Goal: Task Accomplishment & Management: Use online tool/utility

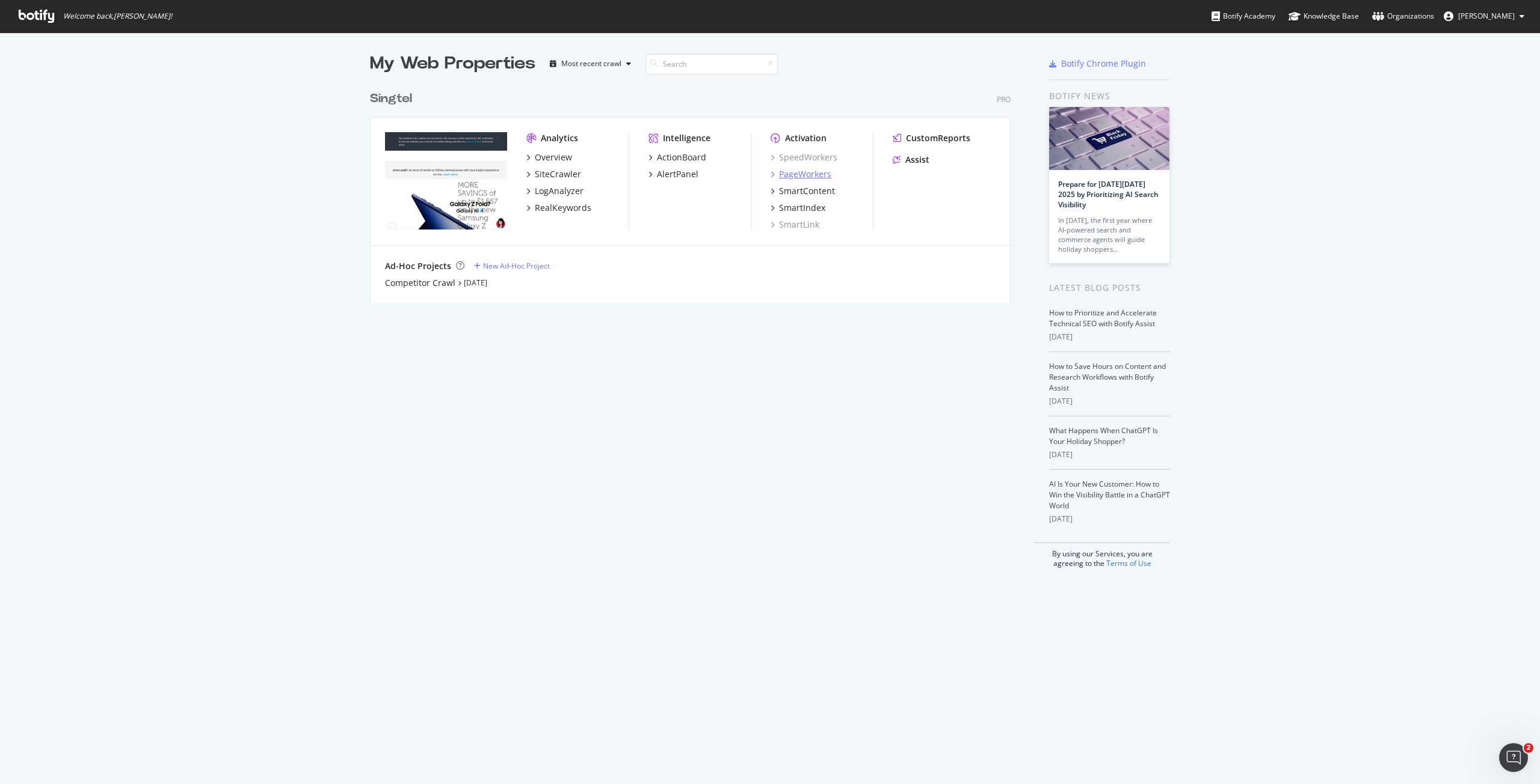
click at [798, 180] on div "PageWorkers" at bounding box center [804, 174] width 53 height 12
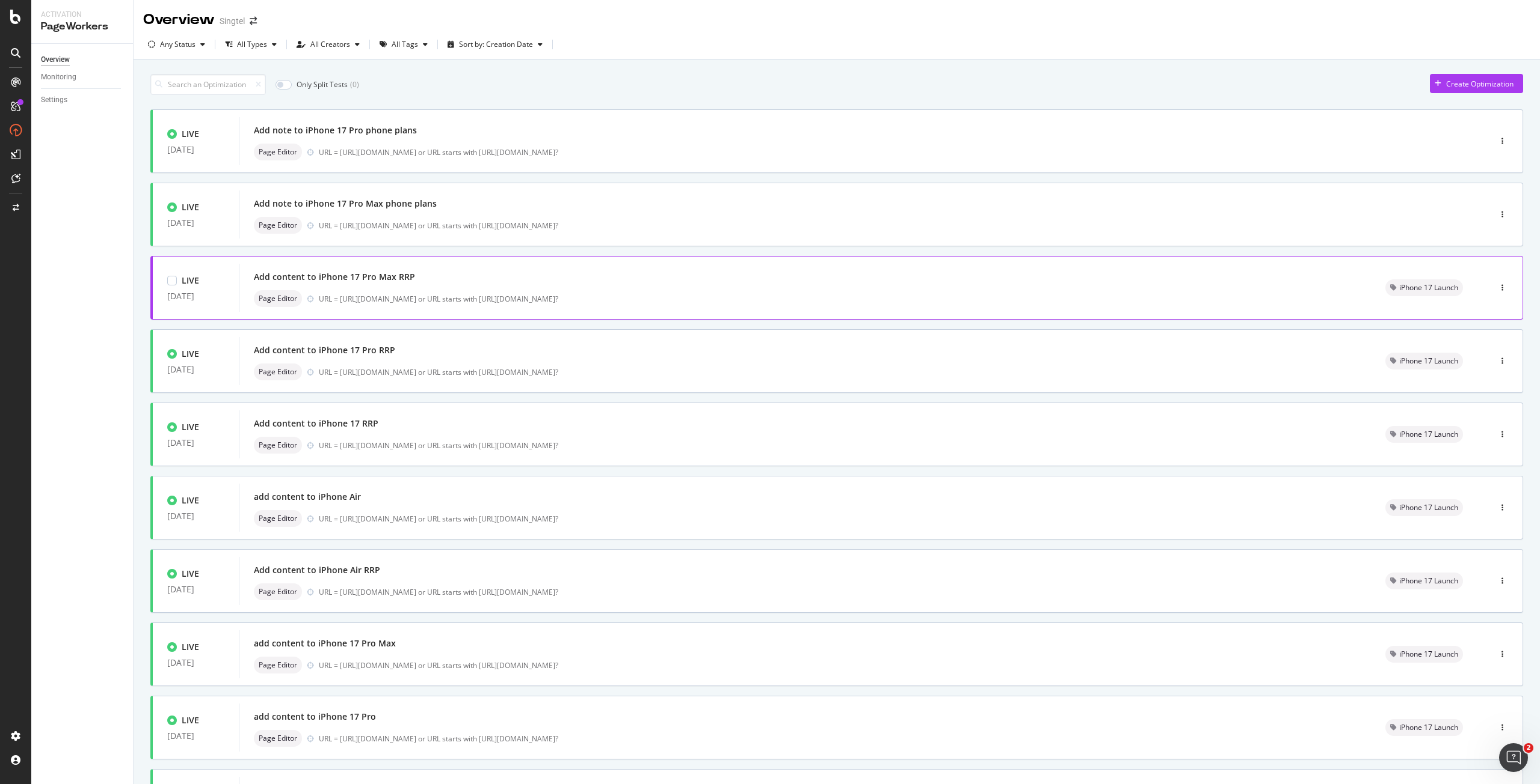
click at [320, 285] on div "Add content to iPhone 17 Pro Max RRP" at bounding box center [804, 276] width 1103 height 17
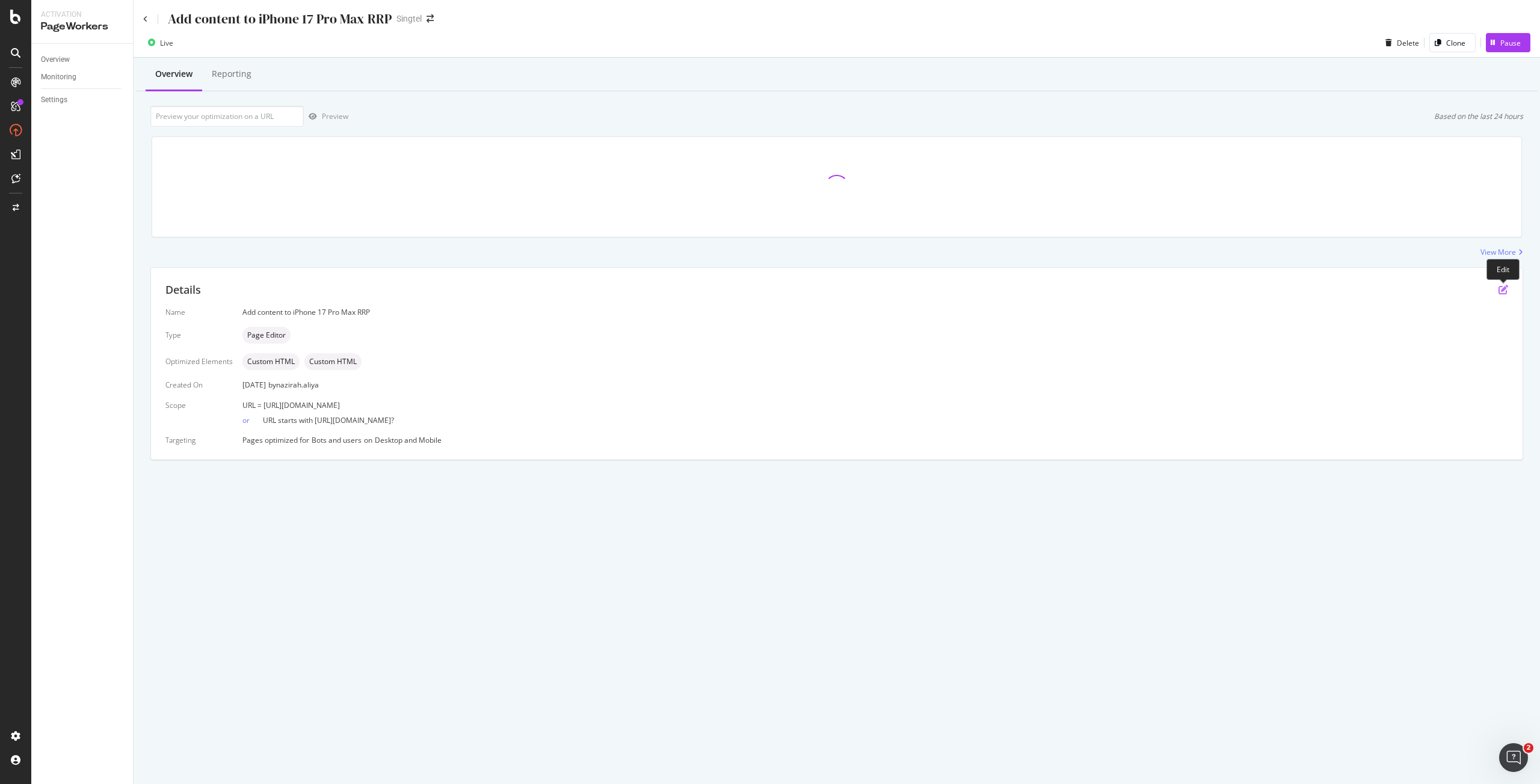
click at [1503, 285] on icon "pen-to-square" at bounding box center [1503, 290] width 10 height 10
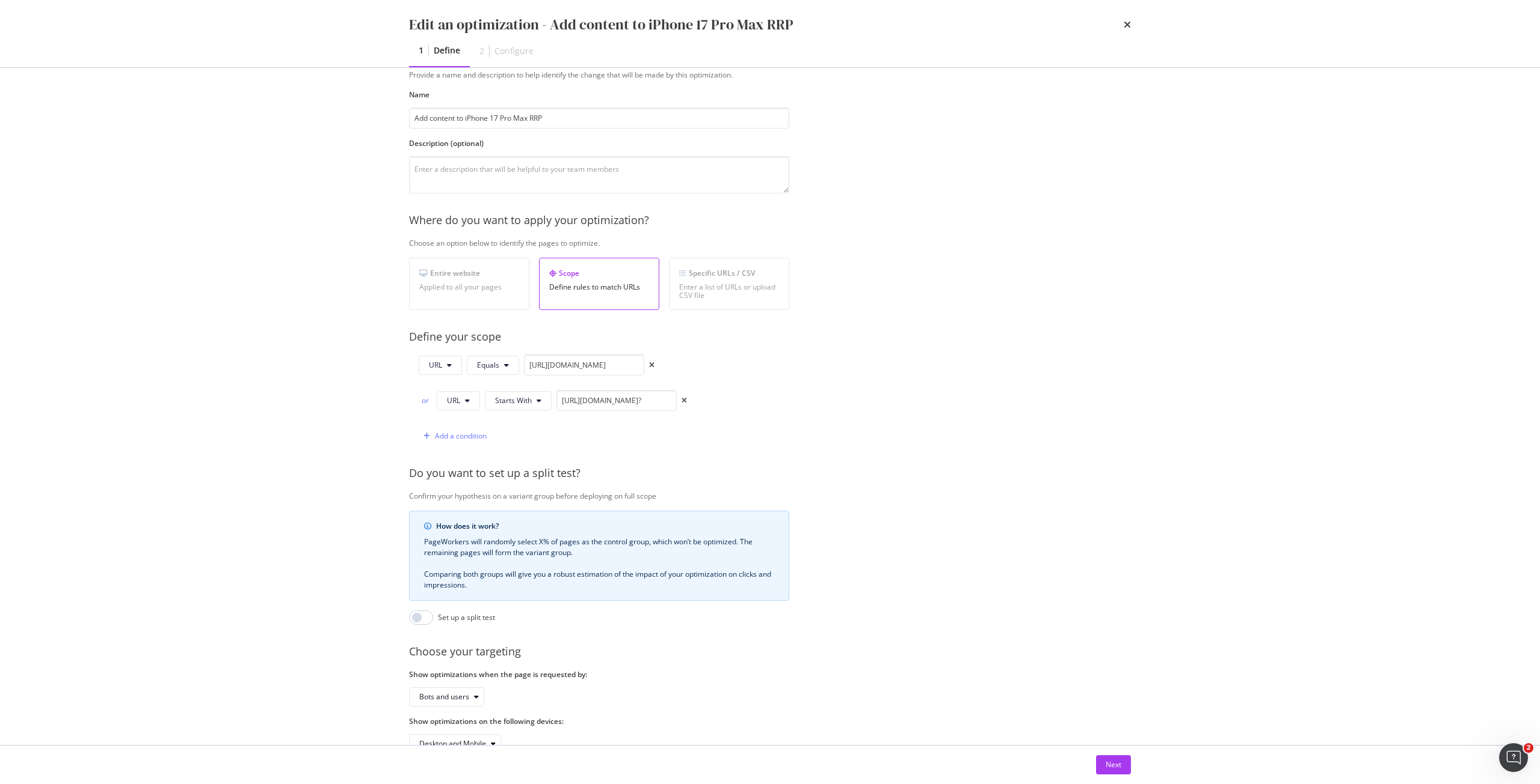
scroll to position [84, 0]
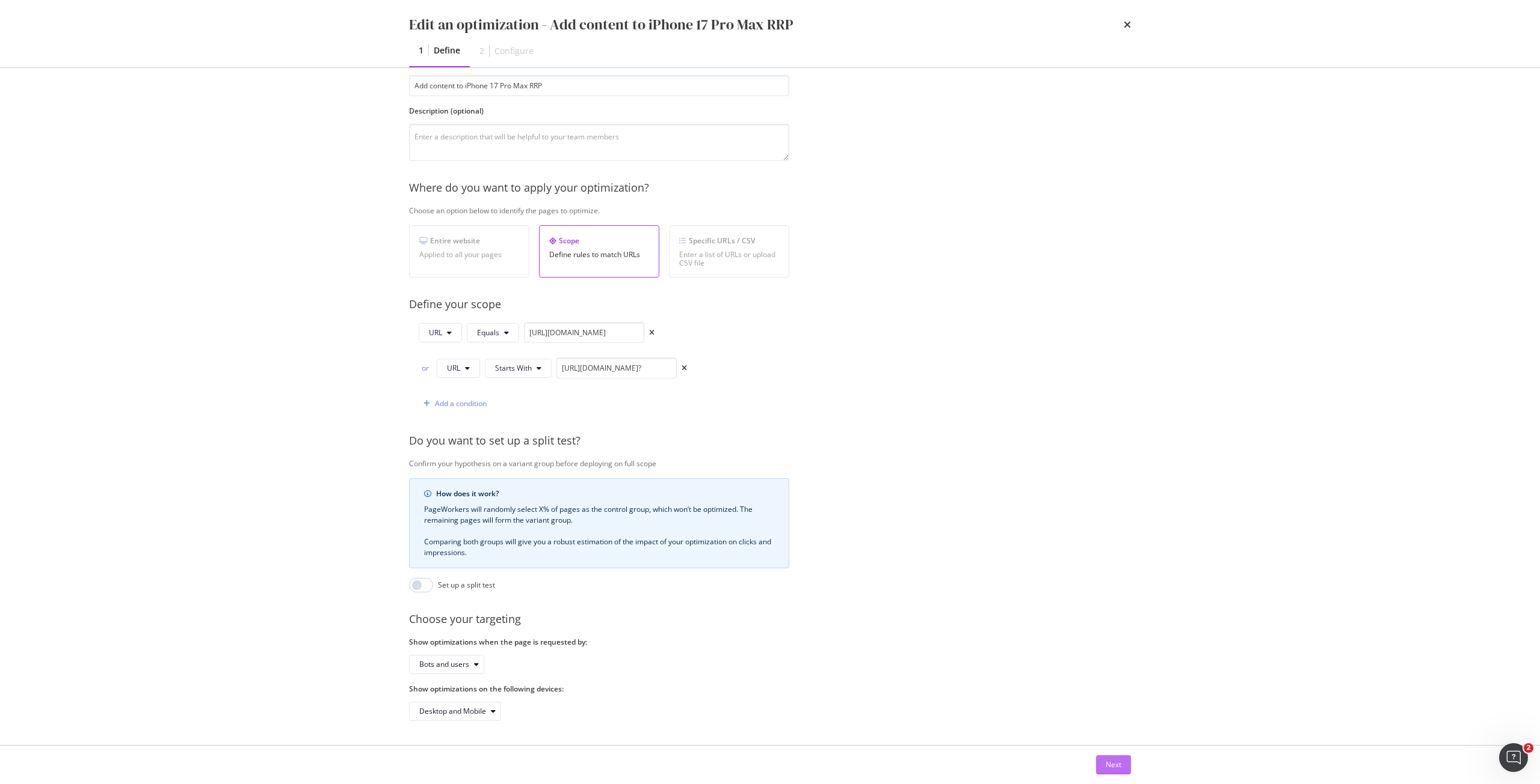
click at [1113, 767] on div "Next" at bounding box center [1113, 765] width 16 height 10
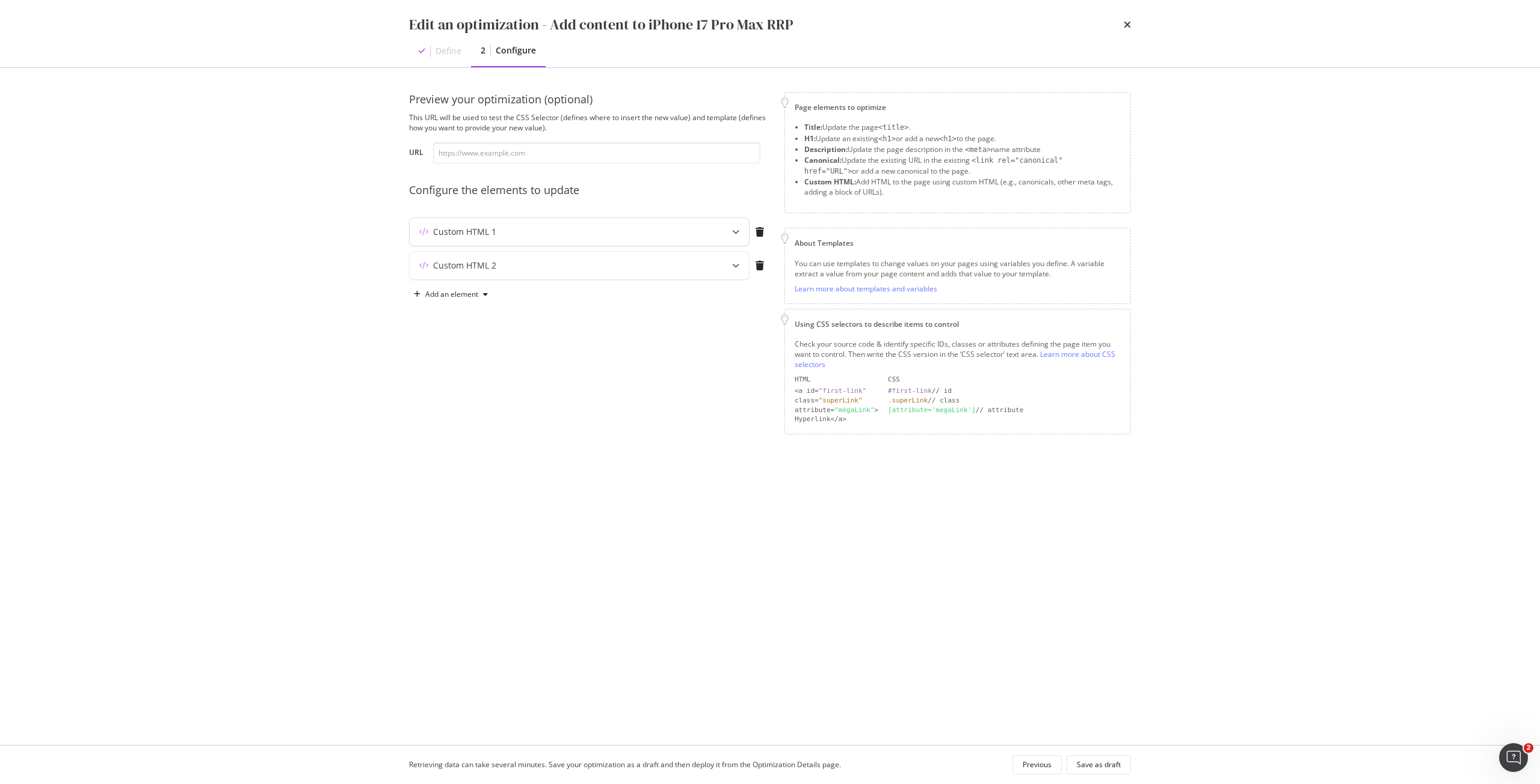
click at [709, 223] on div "Custom HTML 1" at bounding box center [579, 233] width 339 height 28
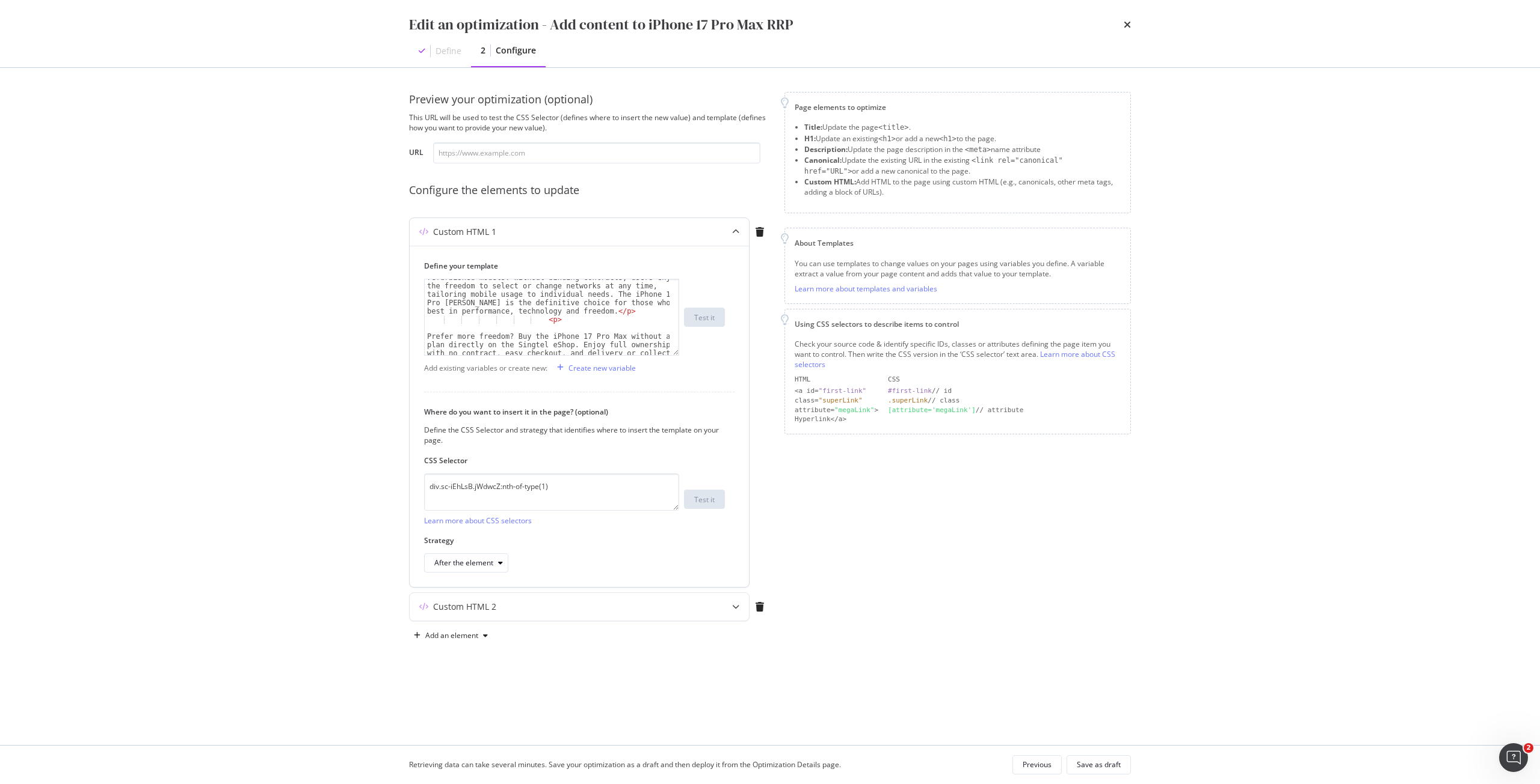
scroll to position [757, 0]
type textarea "Prefer more freedom? Buy the iPhone 17 Pro Max without a plan directly on the S…"
click at [626, 322] on div "< p > Prefer more freedom? Buy the iPhone 17 Pro Max without a plan directly on…" at bounding box center [547, 325] width 245 height 92
type input "pre"
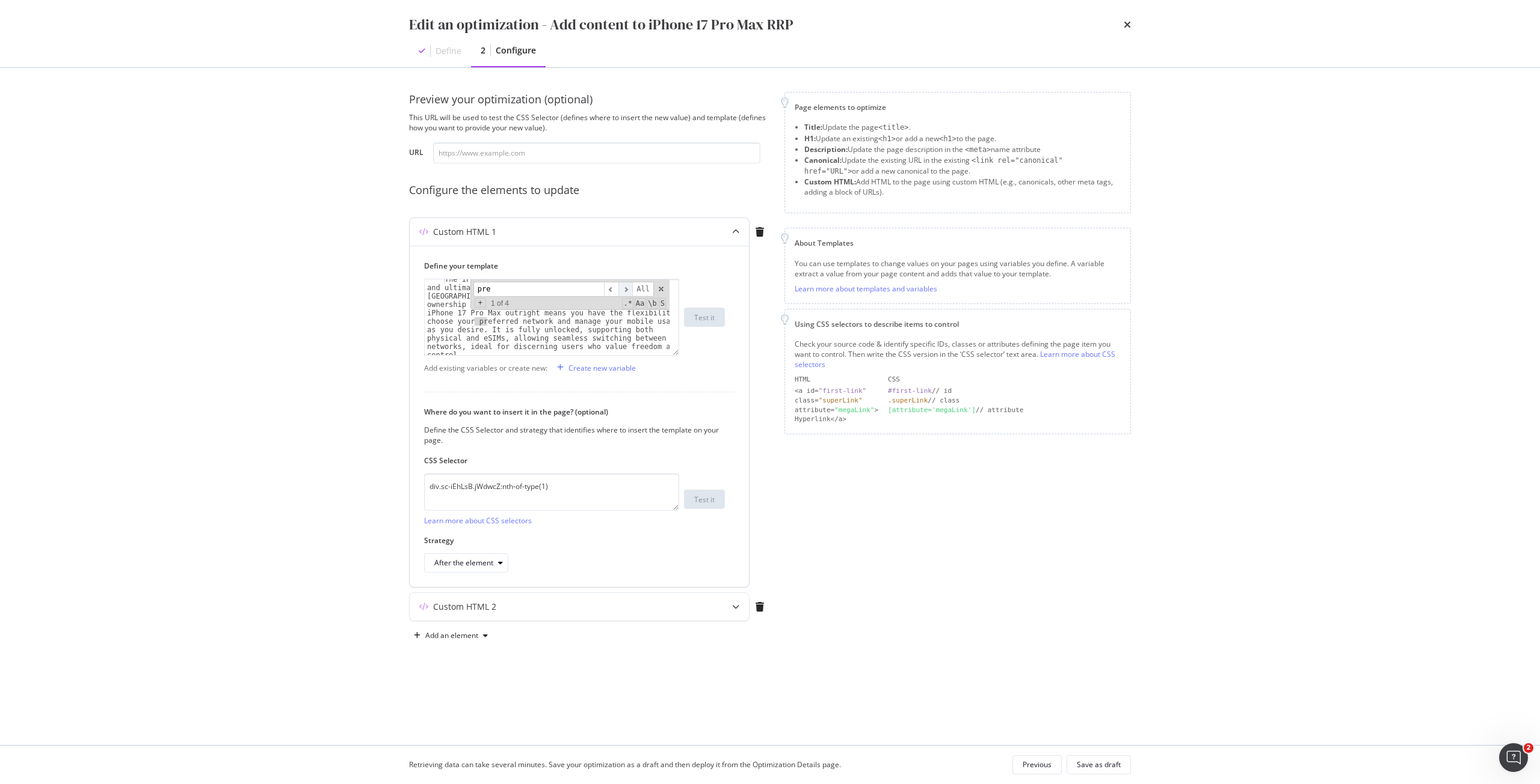
click at [630, 293] on span "​" at bounding box center [625, 289] width 15 height 15
click at [660, 289] on span "modal" at bounding box center [661, 289] width 8 height 8
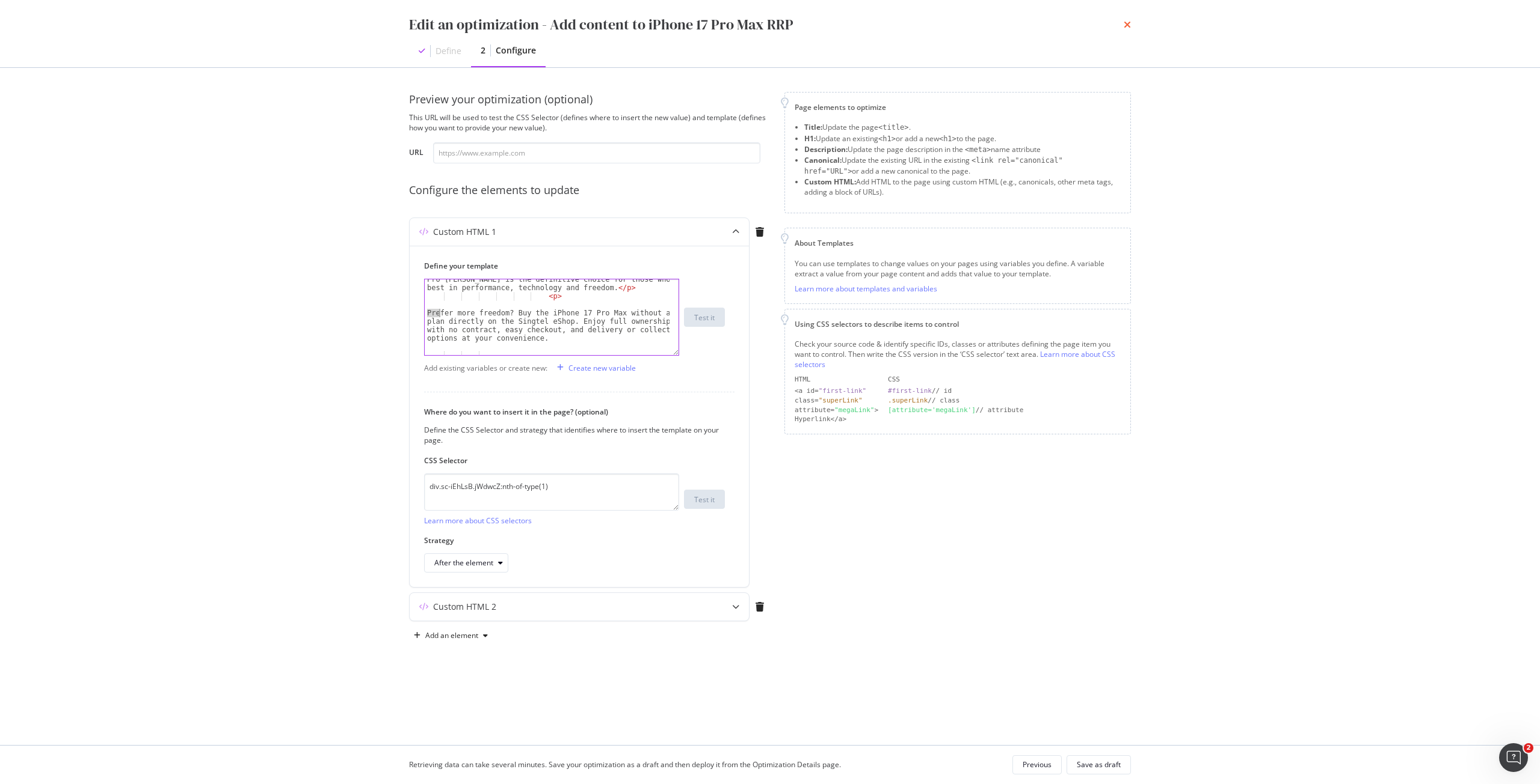
click at [1127, 22] on icon "times" at bounding box center [1126, 25] width 7 height 10
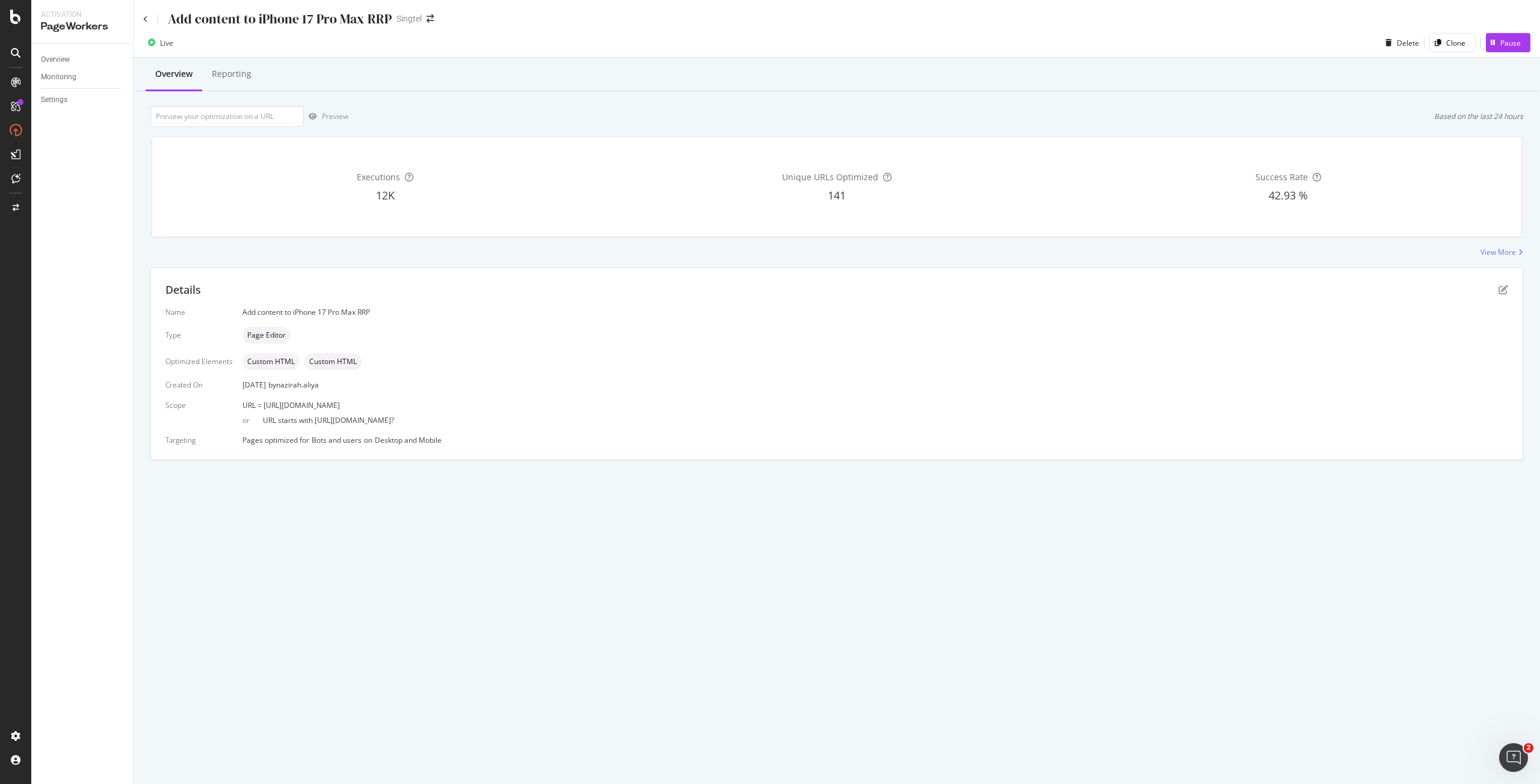
click at [141, 21] on div "Add content to iPhone 17 Pro Max RRP Singtel" at bounding box center [836, 14] width 1406 height 28
click at [145, 20] on icon at bounding box center [145, 19] width 5 height 7
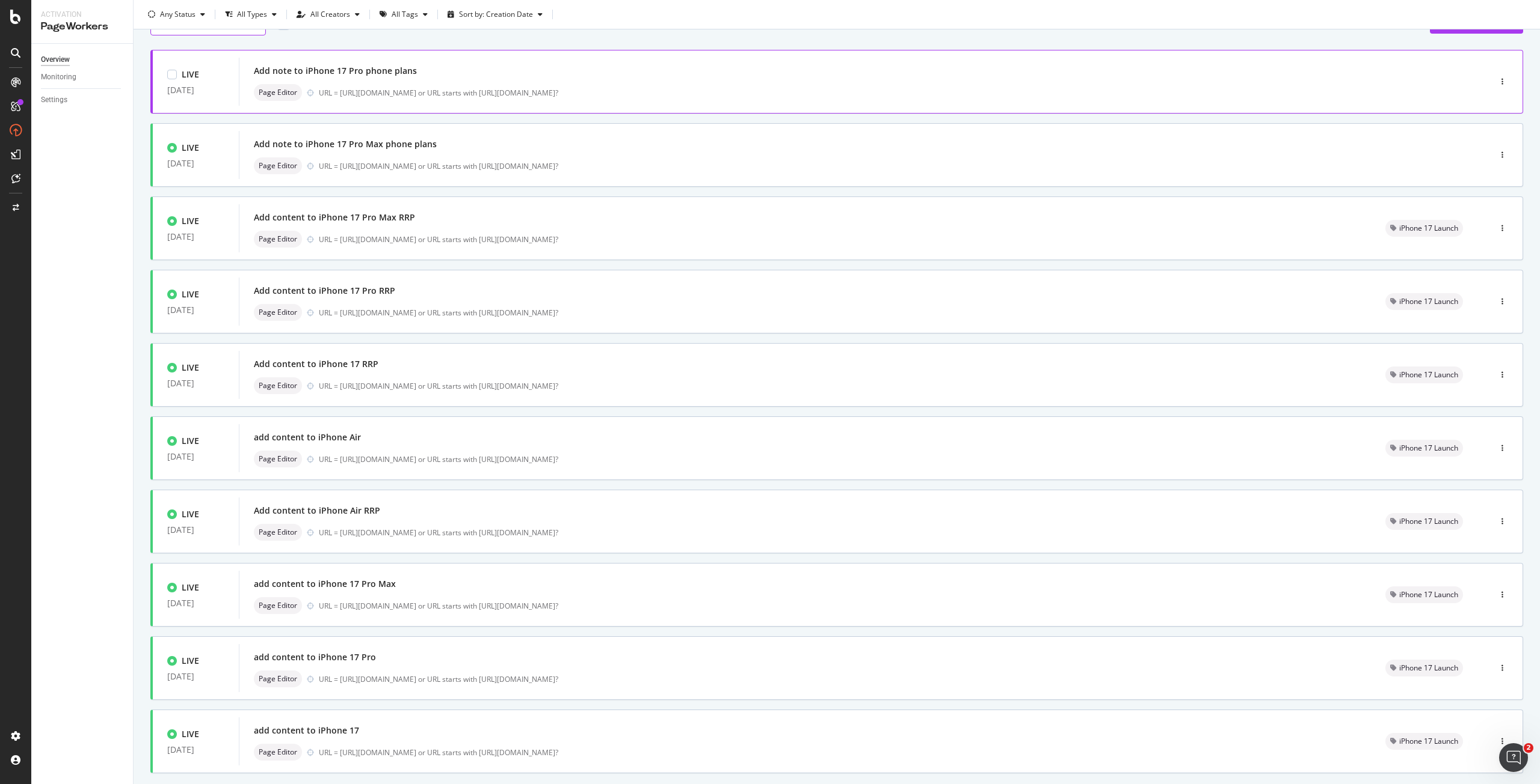
scroll to position [126, 0]
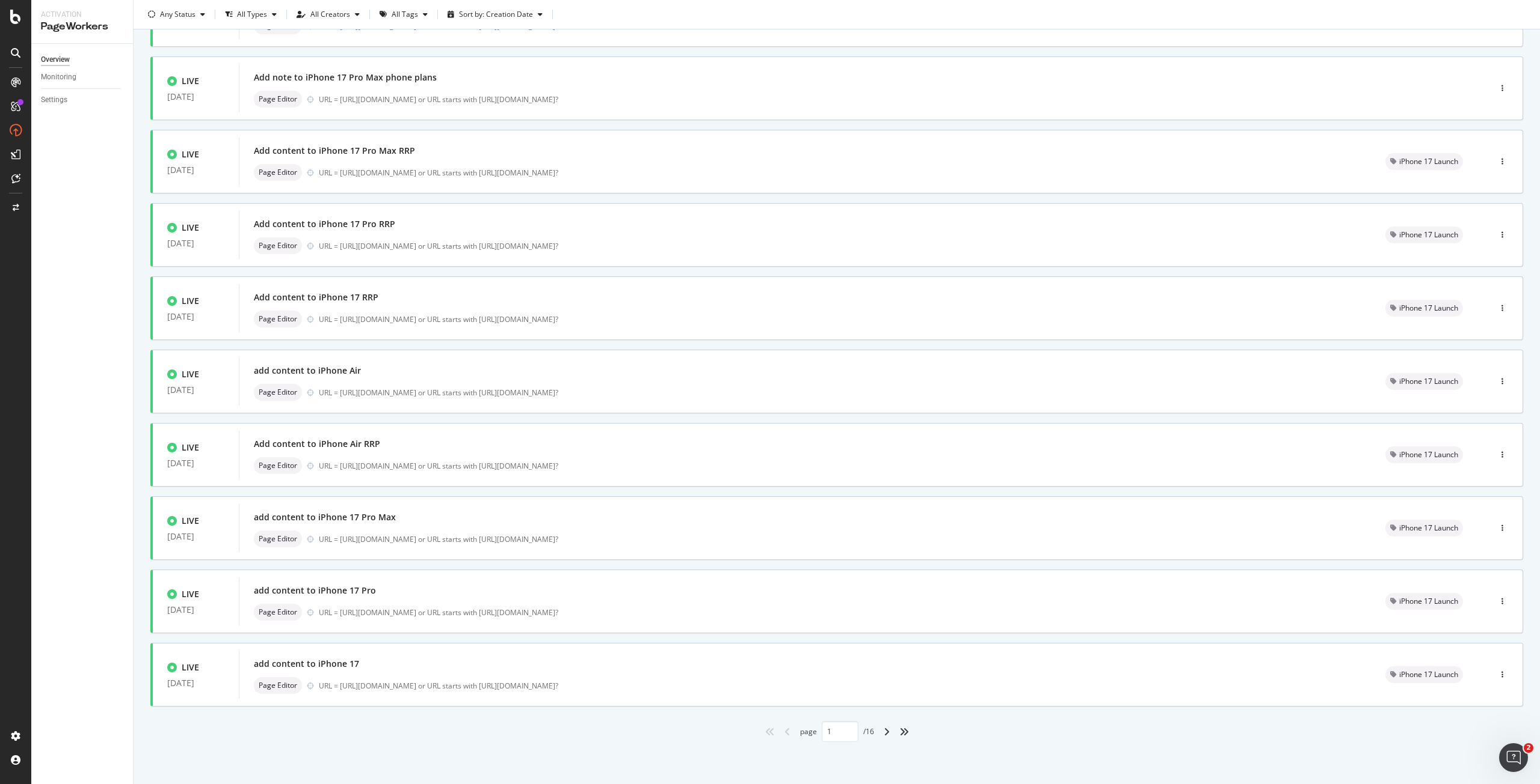
click at [879, 734] on div "angle-right" at bounding box center [887, 731] width 16 height 19
type input "2"
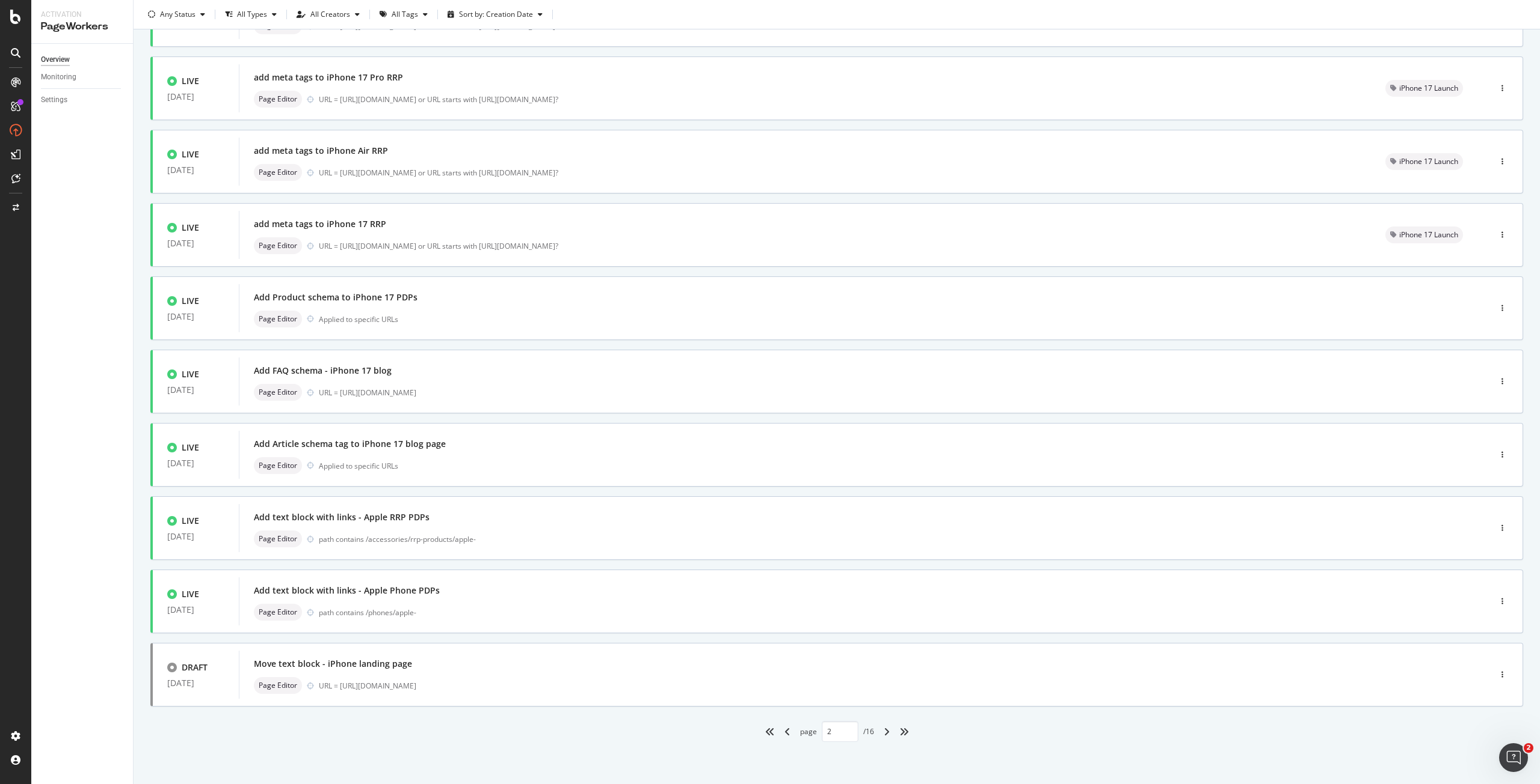
scroll to position [0, 0]
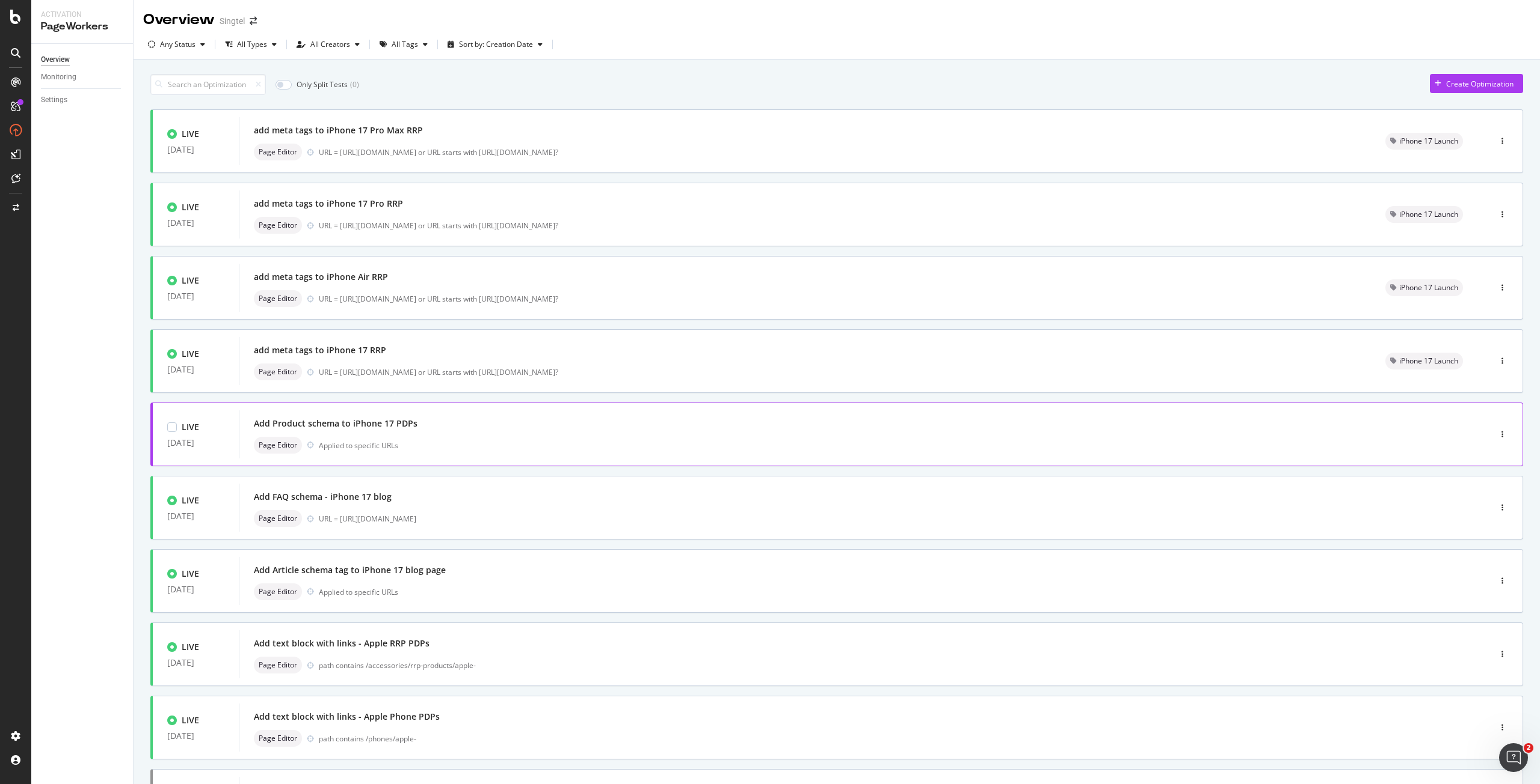
click at [398, 434] on div "Add Product schema to iPhone 17 PDPs Page Editor Applied to specific URLs" at bounding box center [846, 434] width 1185 height 39
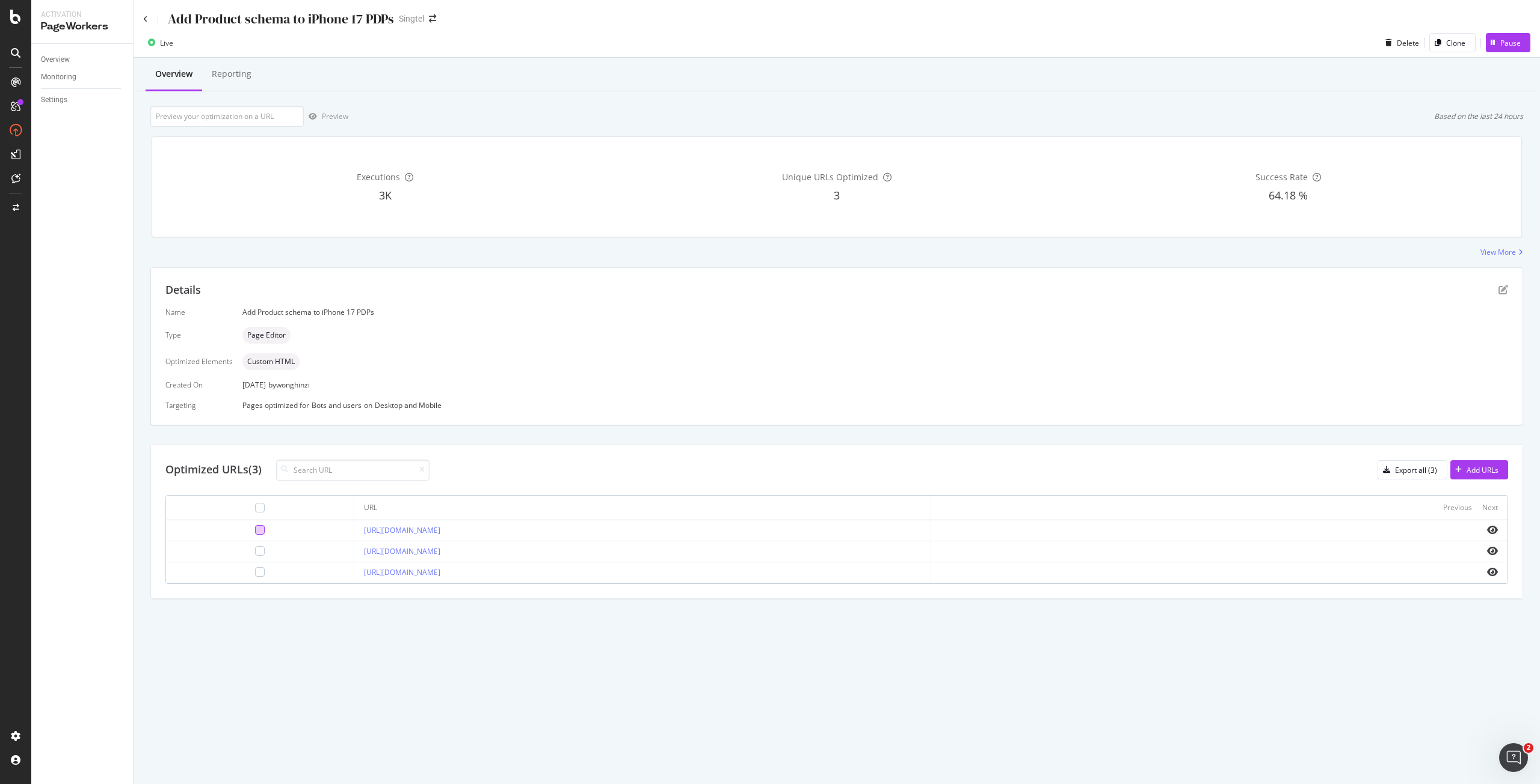
click at [255, 531] on div at bounding box center [259, 531] width 10 height 10
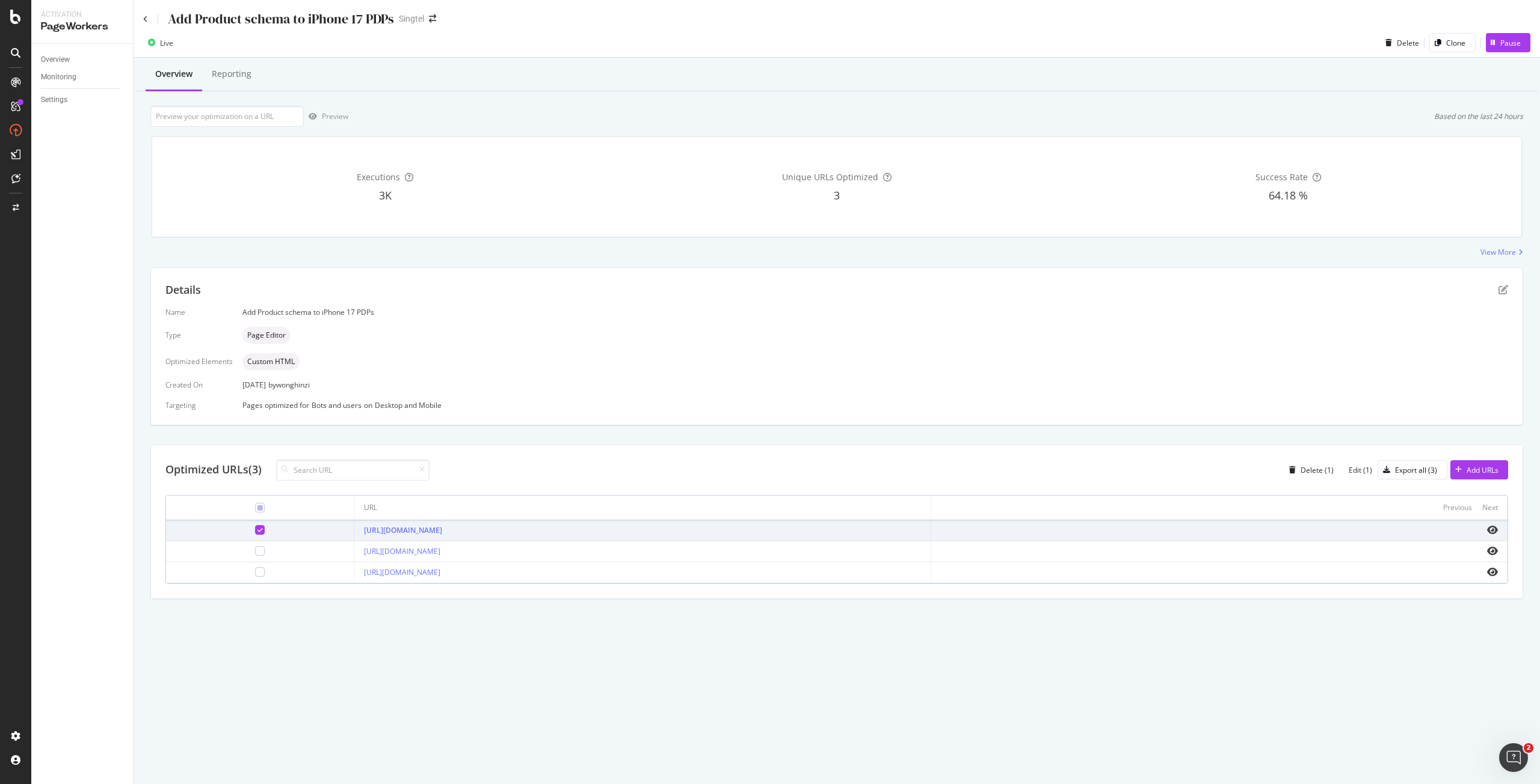
click at [1360, 460] on div "Optimized URLs (3) Delete (1) Edit (1) Export all (3) Add URLs" at bounding box center [836, 470] width 1342 height 21
click at [1360, 466] on div "Edit (1)" at bounding box center [1360, 470] width 24 height 10
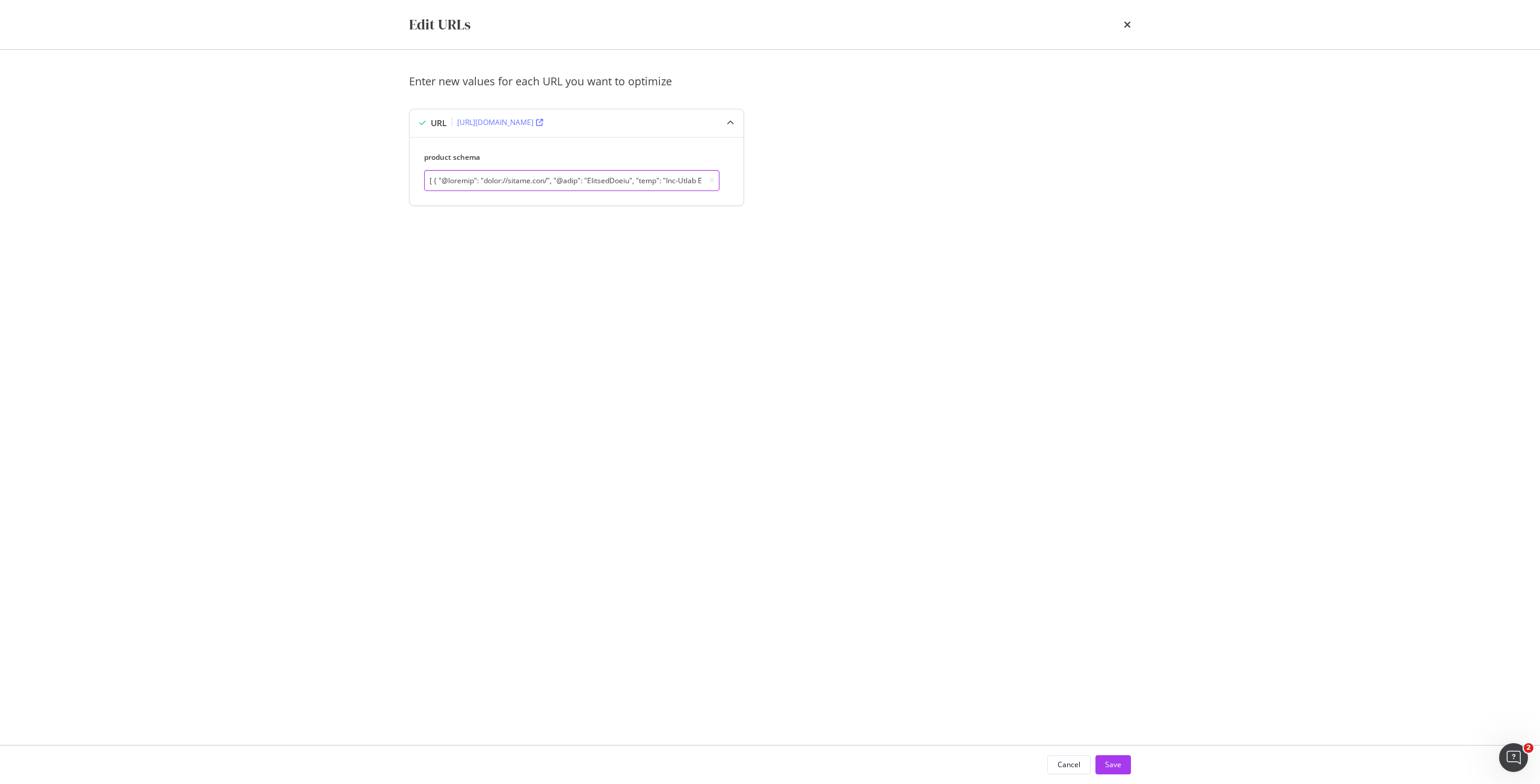
click at [594, 186] on input "modal" at bounding box center [571, 180] width 295 height 21
paste input "Buy Apple iPhone 17 with Singtel", "description": "Get the latest Apple iPhone …"
type input "[ { "@context": "[URL][DOMAIN_NAME]", "@type": "ProductGroup", "name": "Buy App…"
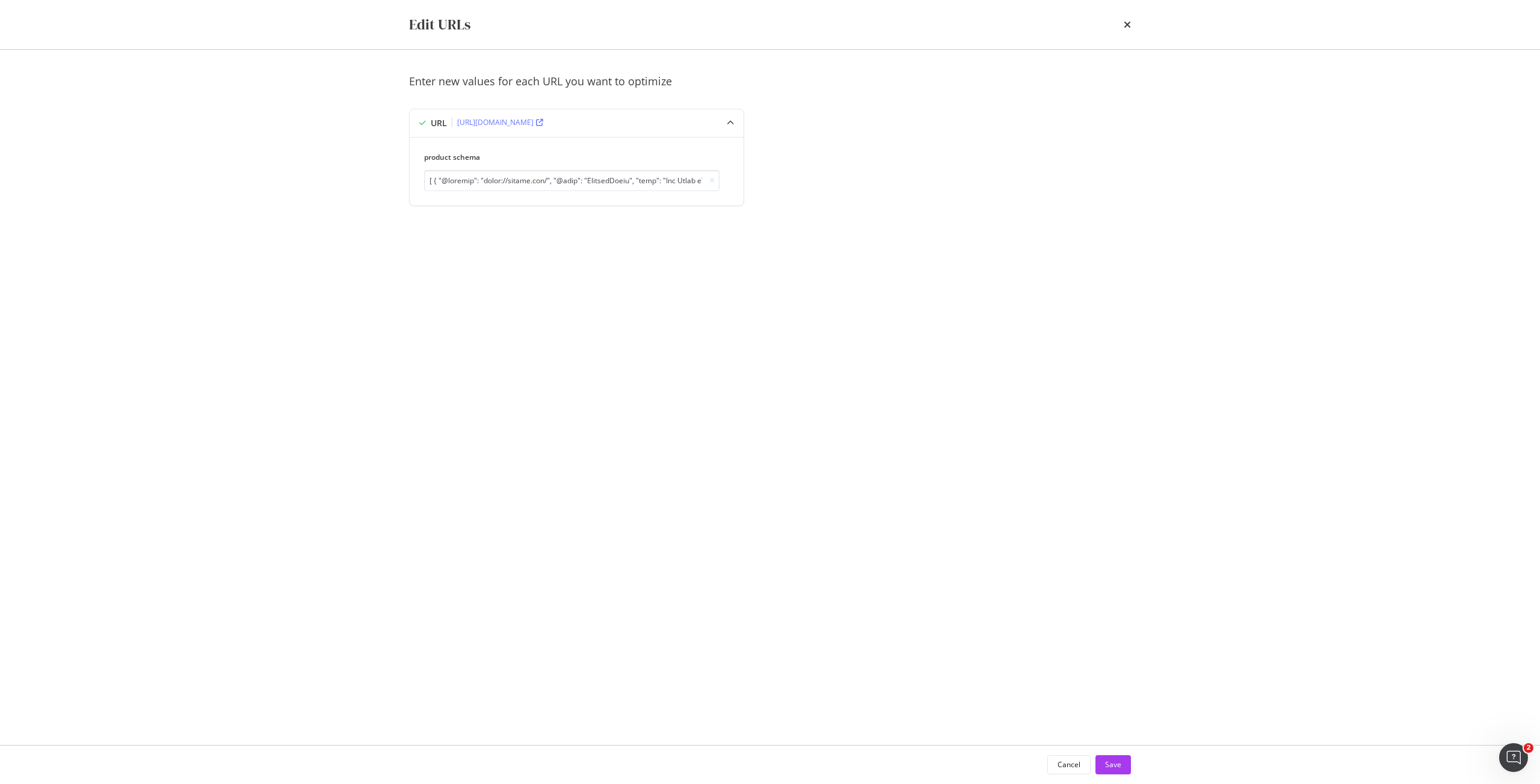
click at [798, 153] on div "Enter new values for each URL you want to optimize URL [URL][DOMAIN_NAME] produ…" at bounding box center [770, 154] width 722 height 161
click at [1107, 758] on div "Save" at bounding box center [1112, 765] width 16 height 18
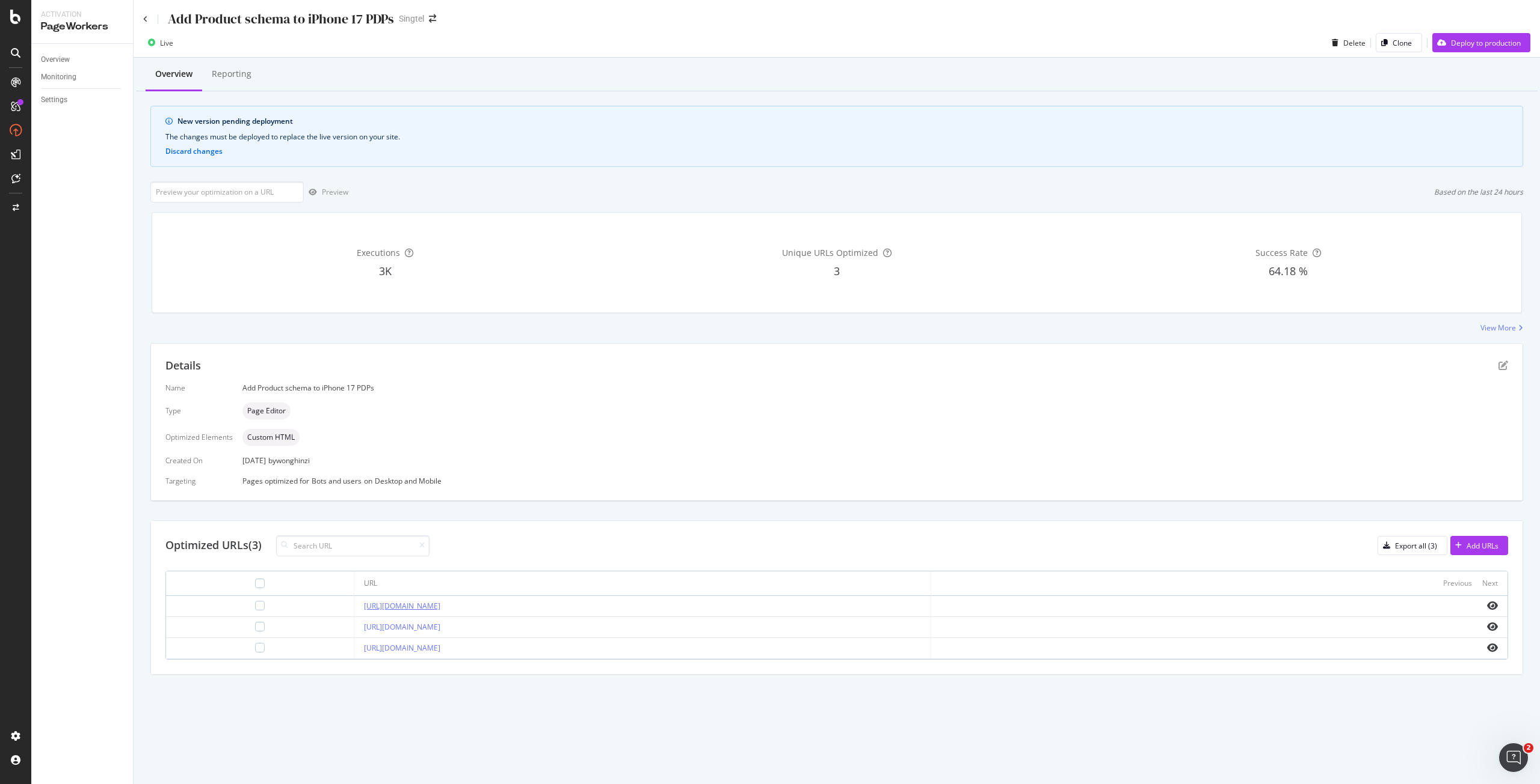
drag, startPoint x: 592, startPoint y: 608, endPoint x: 318, endPoint y: 610, distance: 274.0
click at [364, 610] on div "[URL][DOMAIN_NAME]" at bounding box center [642, 606] width 557 height 11
copy link "[URL][DOMAIN_NAME]"
click at [243, 188] on input "url" at bounding box center [227, 192] width 153 height 21
paste input "[URL][DOMAIN_NAME]"
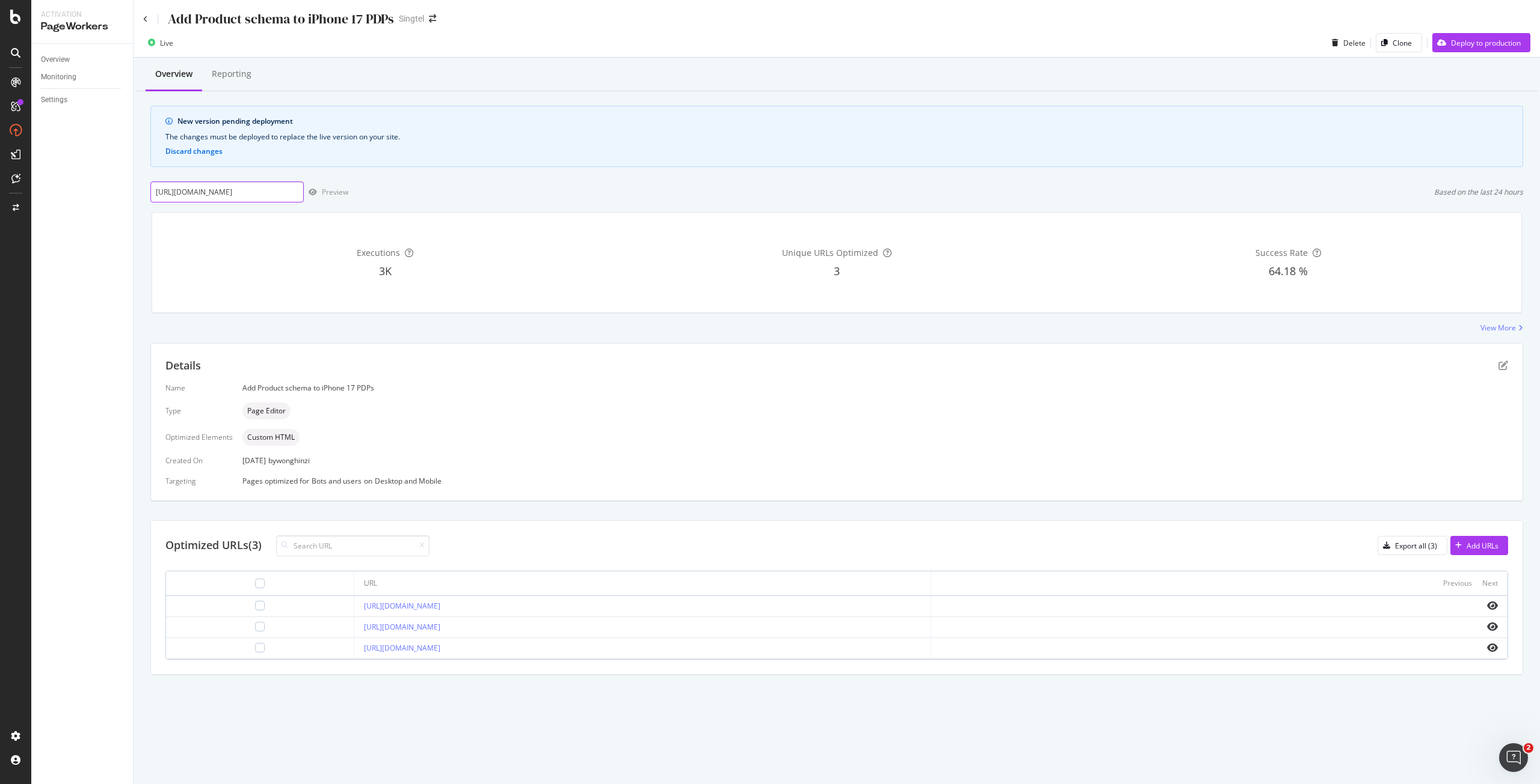
scroll to position [0, 83]
type input "[URL][DOMAIN_NAME]"
click at [326, 196] on div "Preview" at bounding box center [335, 192] width 27 height 10
click at [1462, 40] on div "Deploy to production" at bounding box center [1485, 43] width 70 height 10
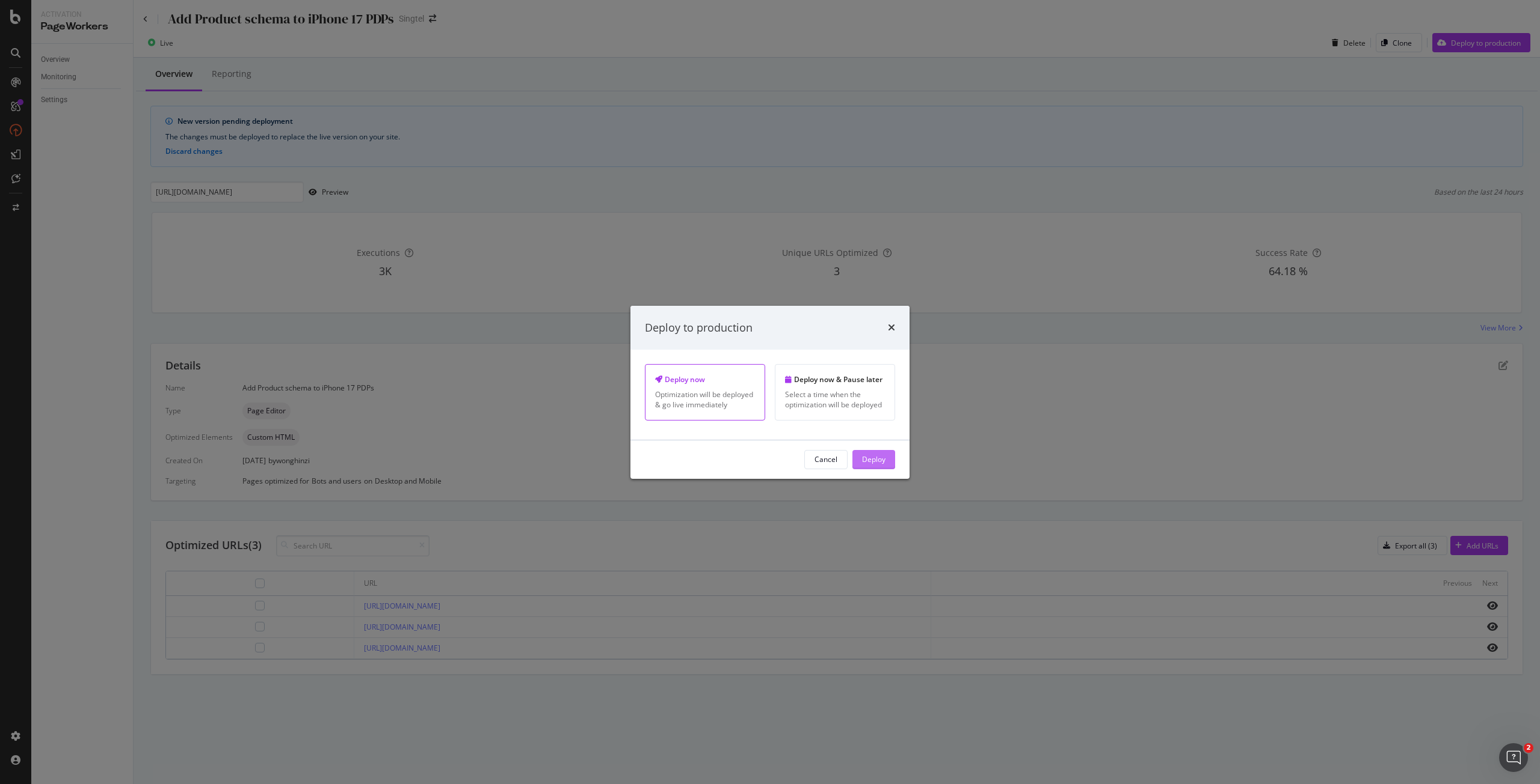
click at [872, 463] on div "Deploy" at bounding box center [874, 459] width 24 height 10
